Goal: Navigation & Orientation: Find specific page/section

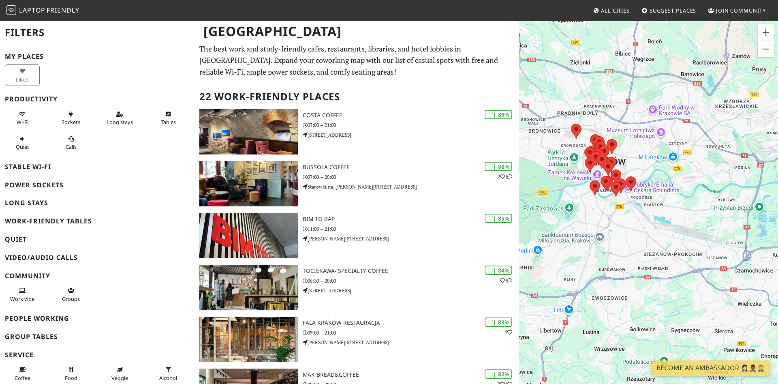
drag, startPoint x: 625, startPoint y: 277, endPoint x: 639, endPoint y: 231, distance: 47.5
click at [639, 231] on div "To navigate, press the arrow keys." at bounding box center [648, 212] width 259 height 384
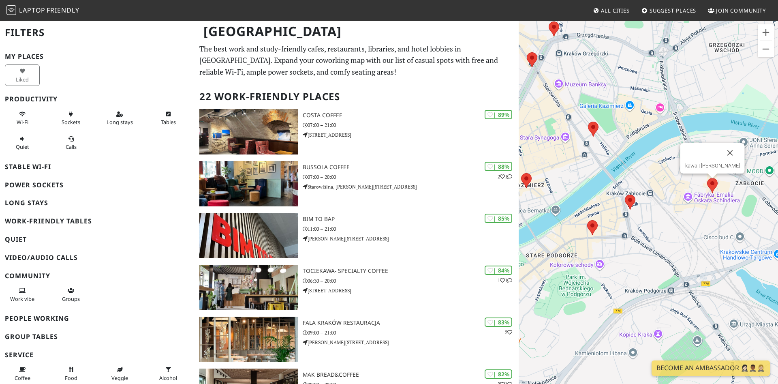
click at [707, 178] on area at bounding box center [707, 178] width 0 height 0
click at [625, 195] on area at bounding box center [625, 195] width 0 height 0
click at [587, 220] on area at bounding box center [587, 220] width 0 height 0
click at [707, 178] on area at bounding box center [707, 178] width 0 height 0
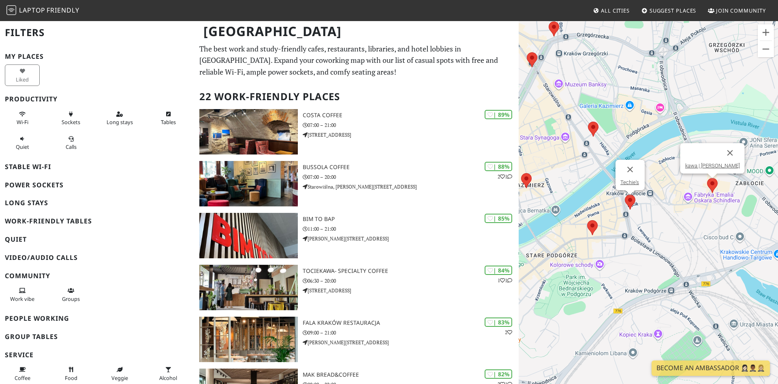
click at [625, 195] on area at bounding box center [625, 195] width 0 height 0
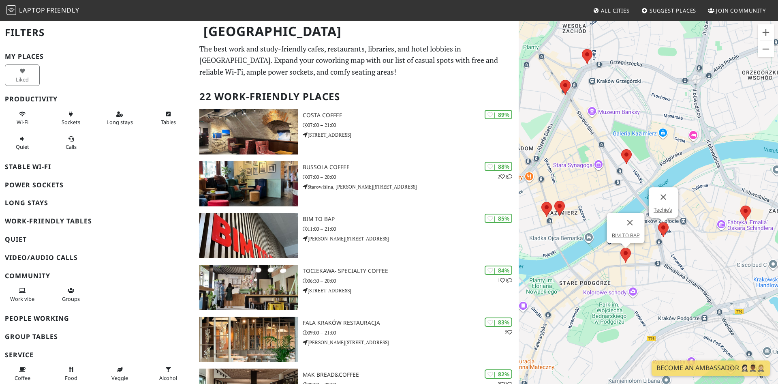
click at [621, 248] on area at bounding box center [621, 248] width 0 height 0
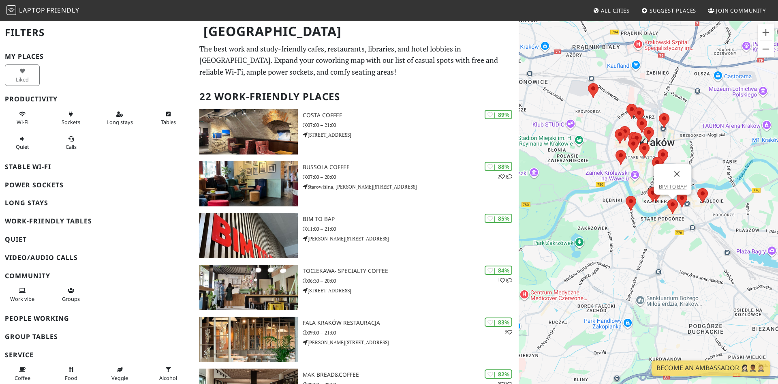
drag, startPoint x: 624, startPoint y: 320, endPoint x: 649, endPoint y: 244, distance: 80.5
click at [649, 244] on div "To navigate, press the arrow keys. BIM TO BAP" at bounding box center [648, 212] width 259 height 384
click at [626, 196] on area at bounding box center [626, 196] width 0 height 0
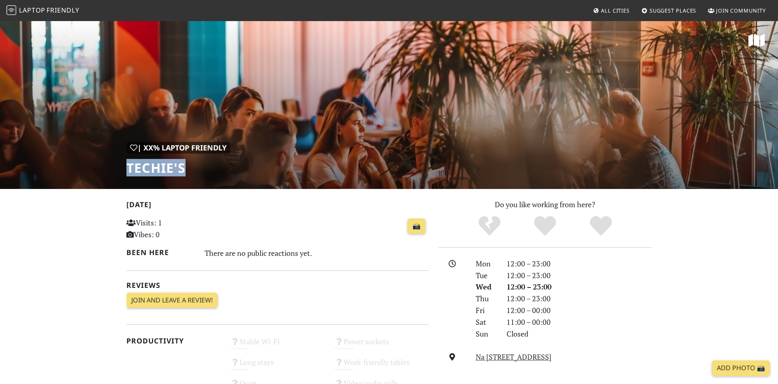
drag, startPoint x: 193, startPoint y: 168, endPoint x: 128, endPoint y: 170, distance: 64.9
click at [128, 170] on h1 "Techie's" at bounding box center [178, 167] width 104 height 15
copy h1 "Techie's"
